Goal: Task Accomplishment & Management: Complete application form

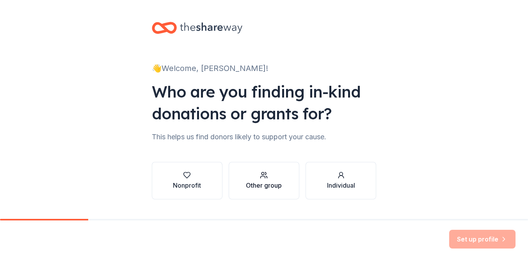
click at [259, 183] on div "Other group" at bounding box center [264, 185] width 36 height 9
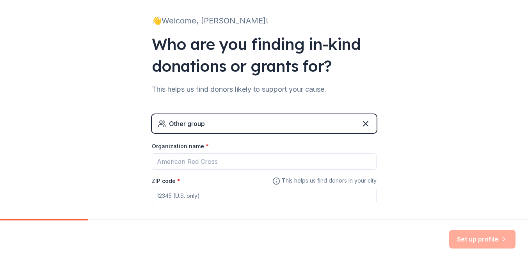
scroll to position [63, 0]
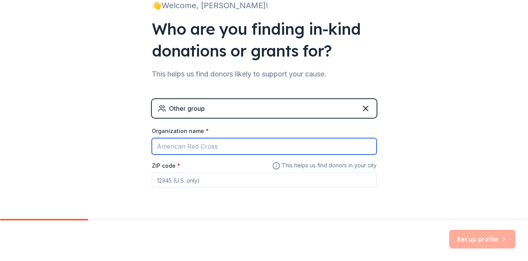
click at [252, 148] on input "Organization name *" at bounding box center [264, 146] width 225 height 16
type input "[GEOGRAPHIC_DATA]"
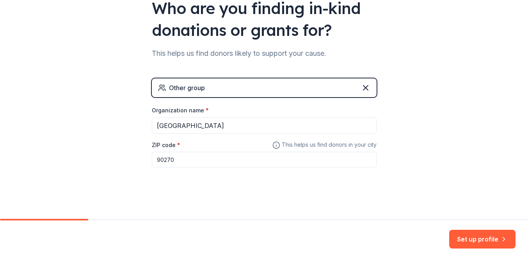
scroll to position [85, 0]
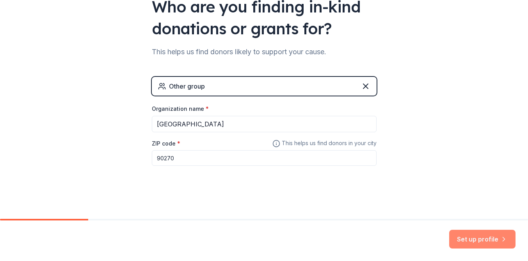
type input "90270"
click at [498, 241] on button "Set up profile" at bounding box center [482, 239] width 66 height 19
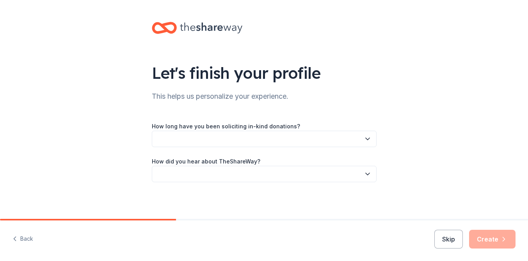
click at [361, 141] on button "button" at bounding box center [264, 139] width 225 height 16
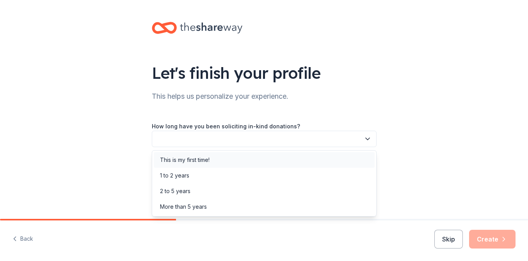
click at [312, 158] on div "This is my first time!" at bounding box center [264, 160] width 221 height 16
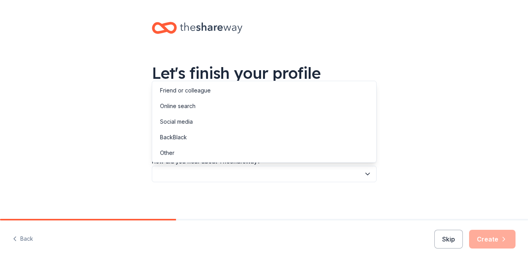
click at [350, 175] on button "button" at bounding box center [264, 174] width 225 height 16
click at [291, 105] on div "Online search" at bounding box center [264, 106] width 221 height 16
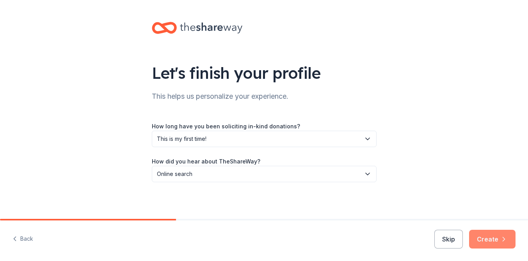
click at [496, 240] on button "Create" at bounding box center [492, 239] width 46 height 19
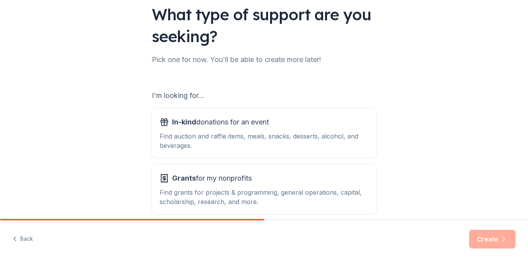
scroll to position [61, 0]
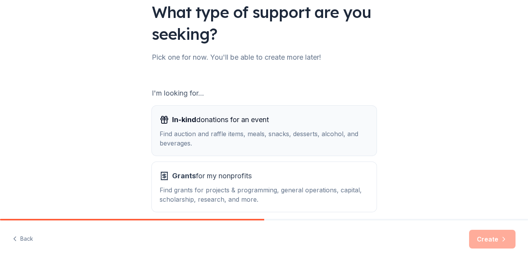
click at [275, 129] on div "Find auction and raffle items, meals, snacks, desserts, alcohol, and beverages." at bounding box center [264, 138] width 209 height 19
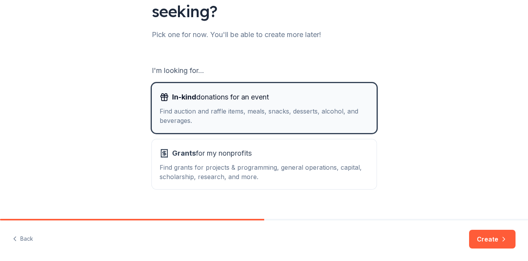
scroll to position [96, 0]
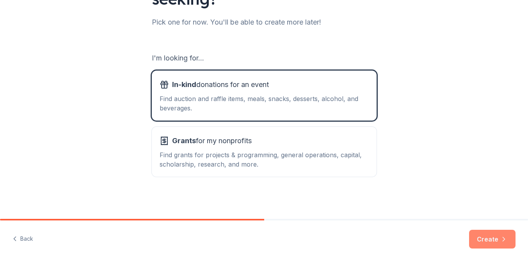
click at [497, 237] on button "Create" at bounding box center [492, 239] width 46 height 19
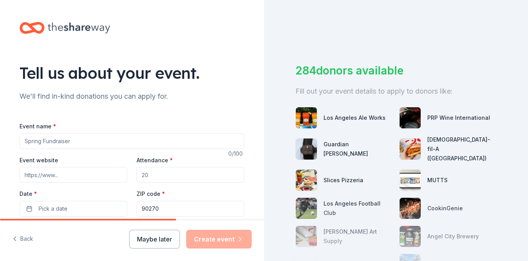
click at [116, 138] on input "Event name *" at bounding box center [132, 142] width 225 height 16
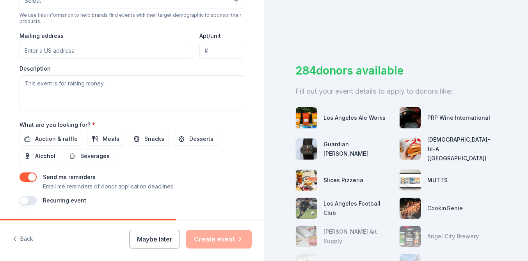
scroll to position [301, 0]
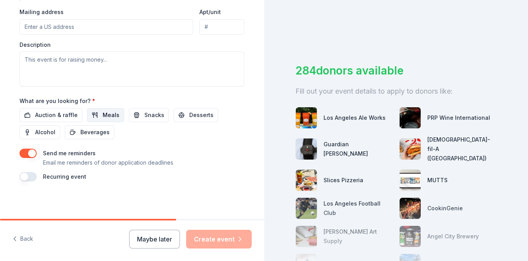
click at [103, 111] on span "Meals" at bounding box center [111, 115] width 17 height 9
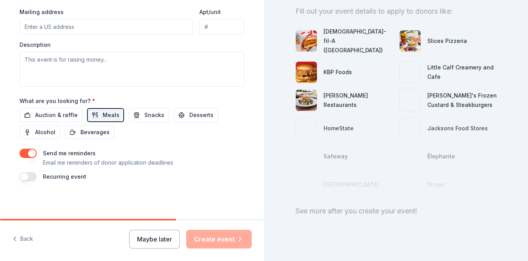
scroll to position [0, 0]
